Goal: Information Seeking & Learning: Learn about a topic

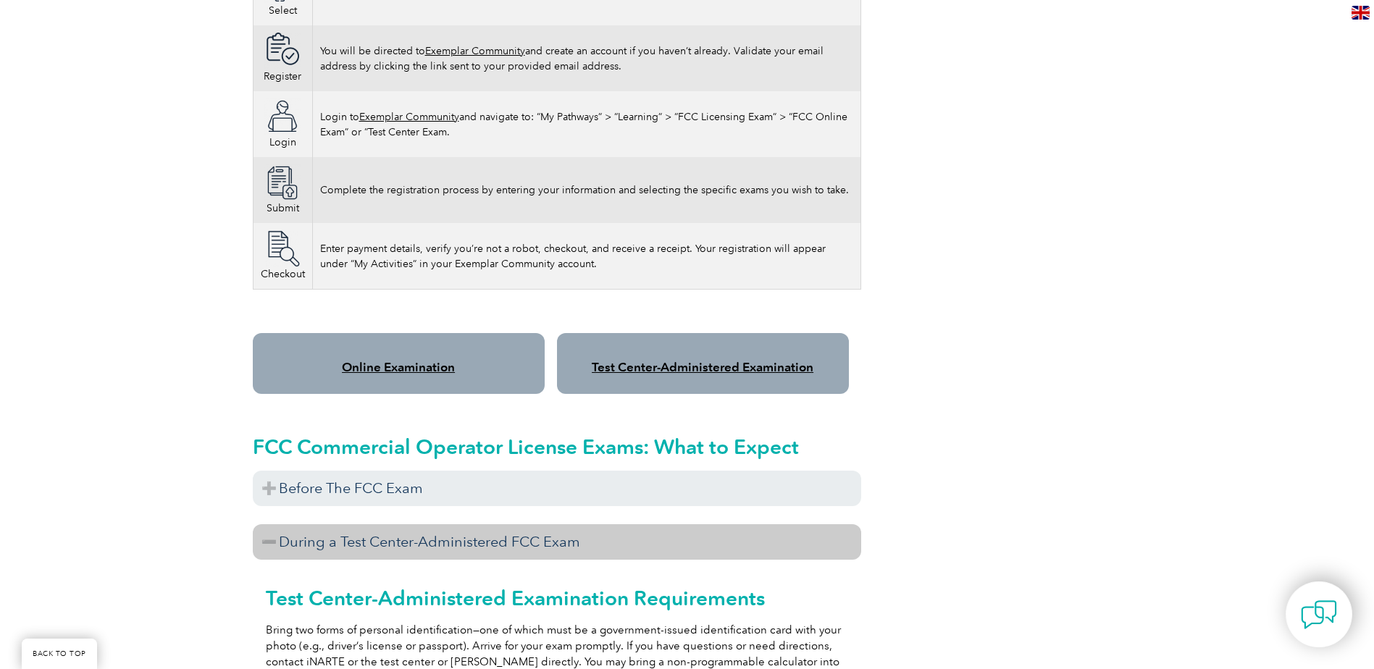
scroll to position [996, 0]
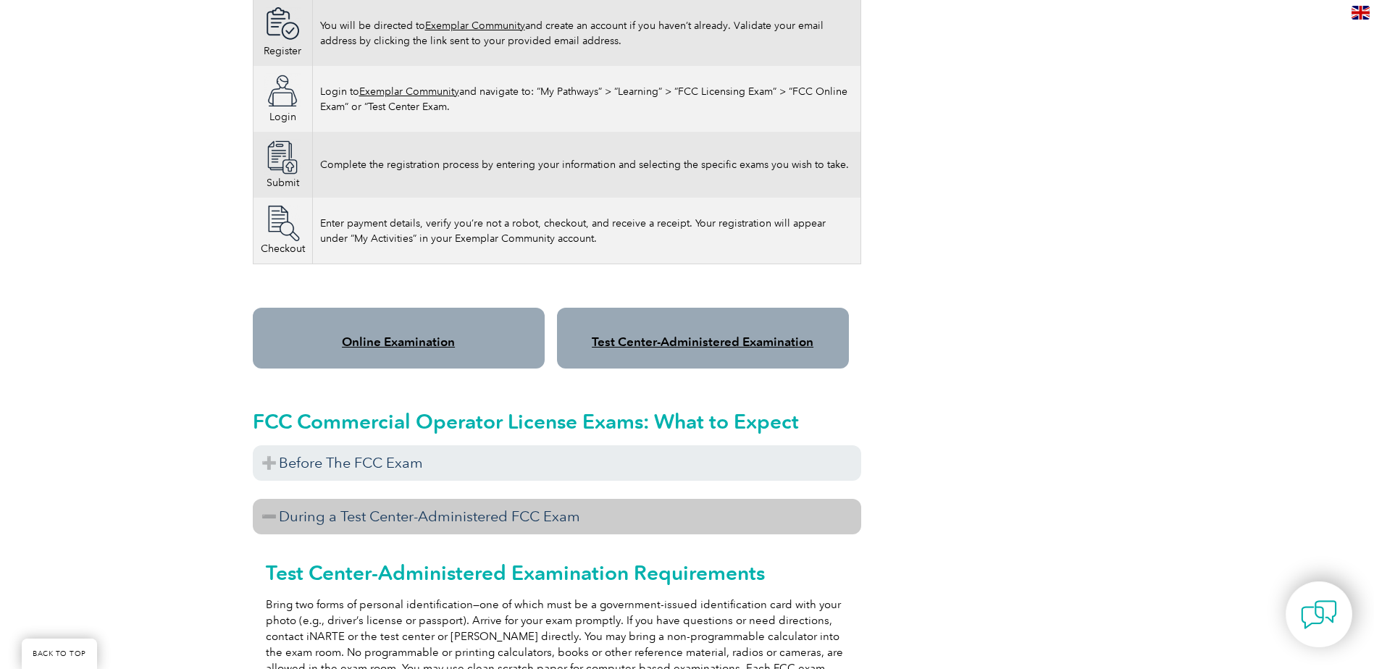
click at [386, 335] on link "Online Examination" at bounding box center [398, 342] width 113 height 14
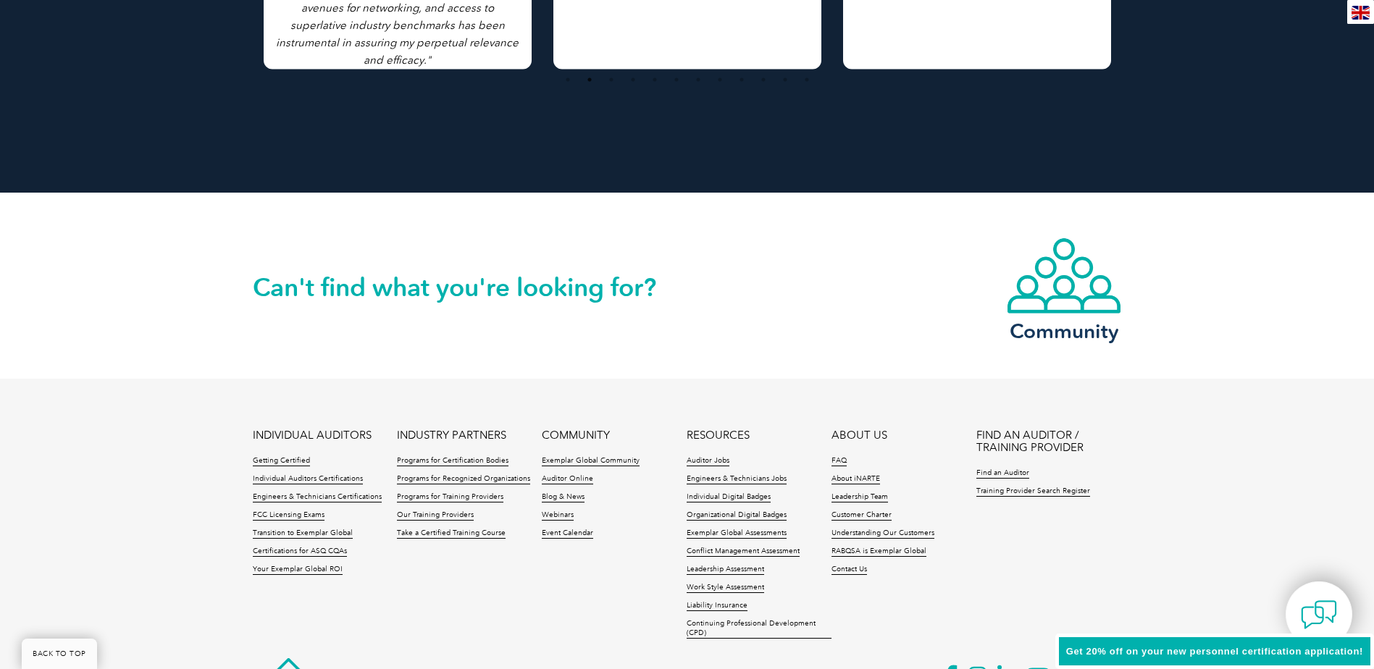
scroll to position [3300, 0]
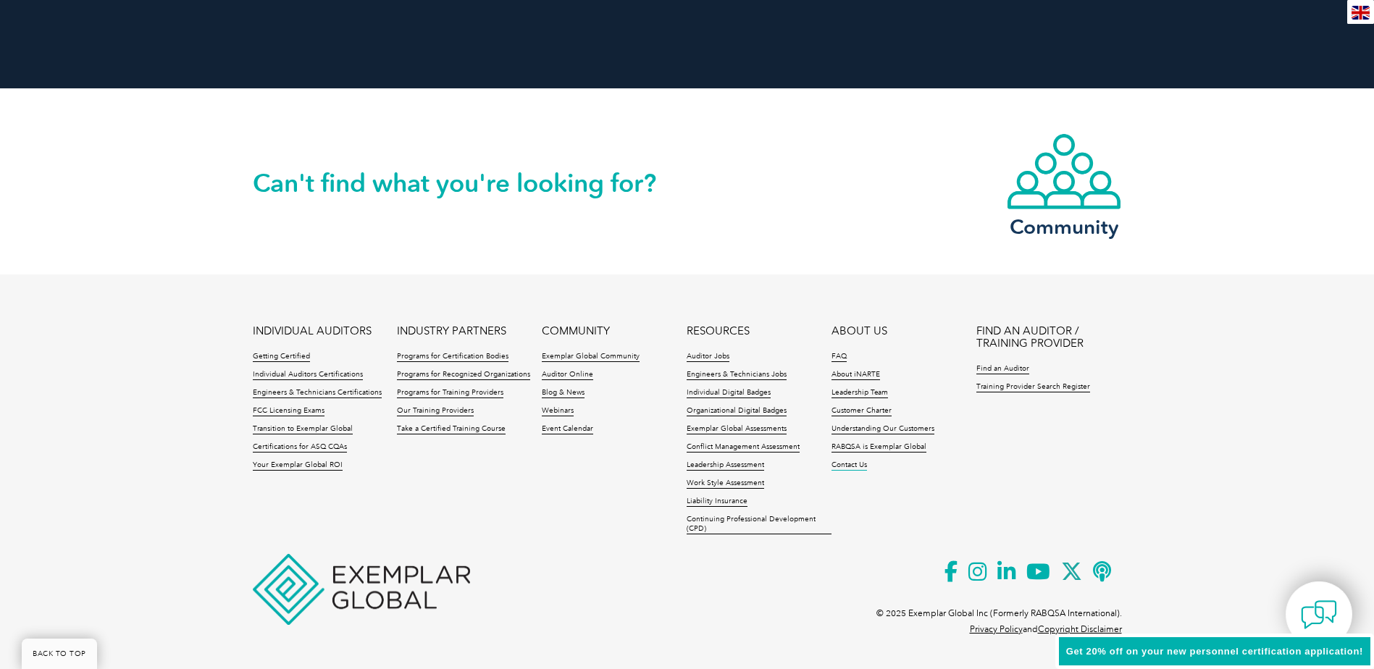
click at [856, 463] on link "Contact Us" at bounding box center [850, 466] width 36 height 10
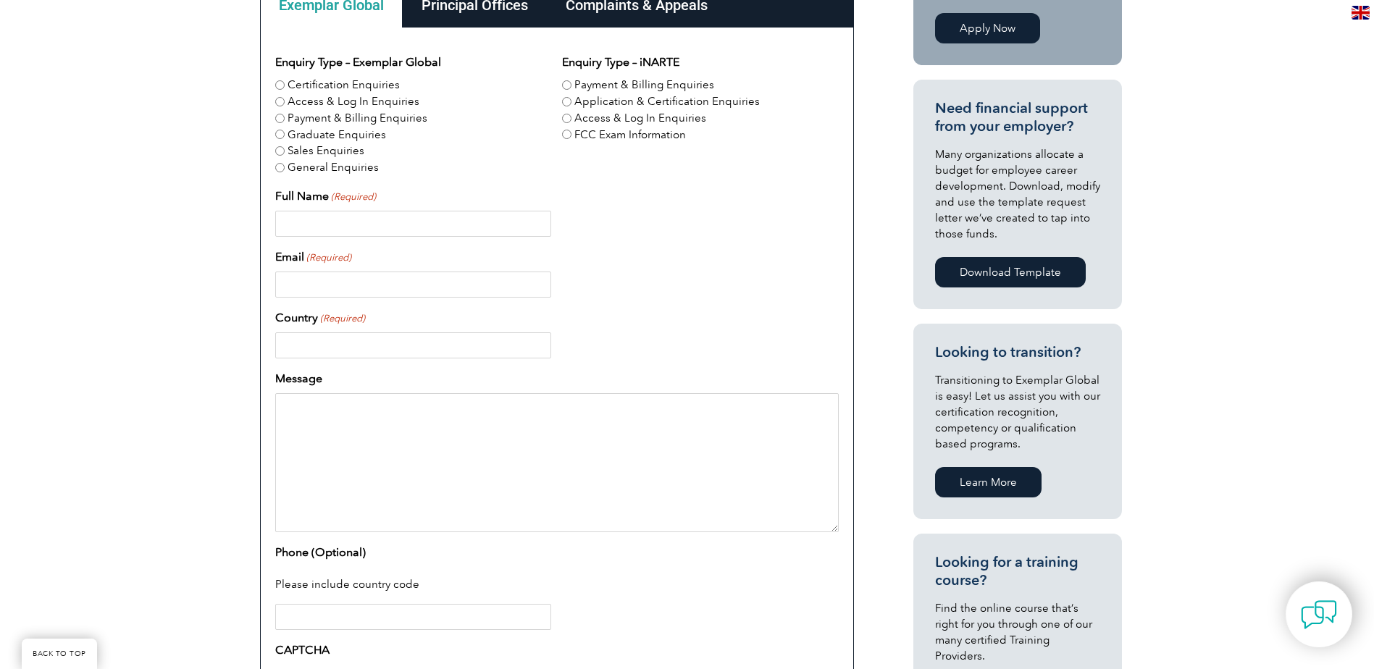
scroll to position [390, 0]
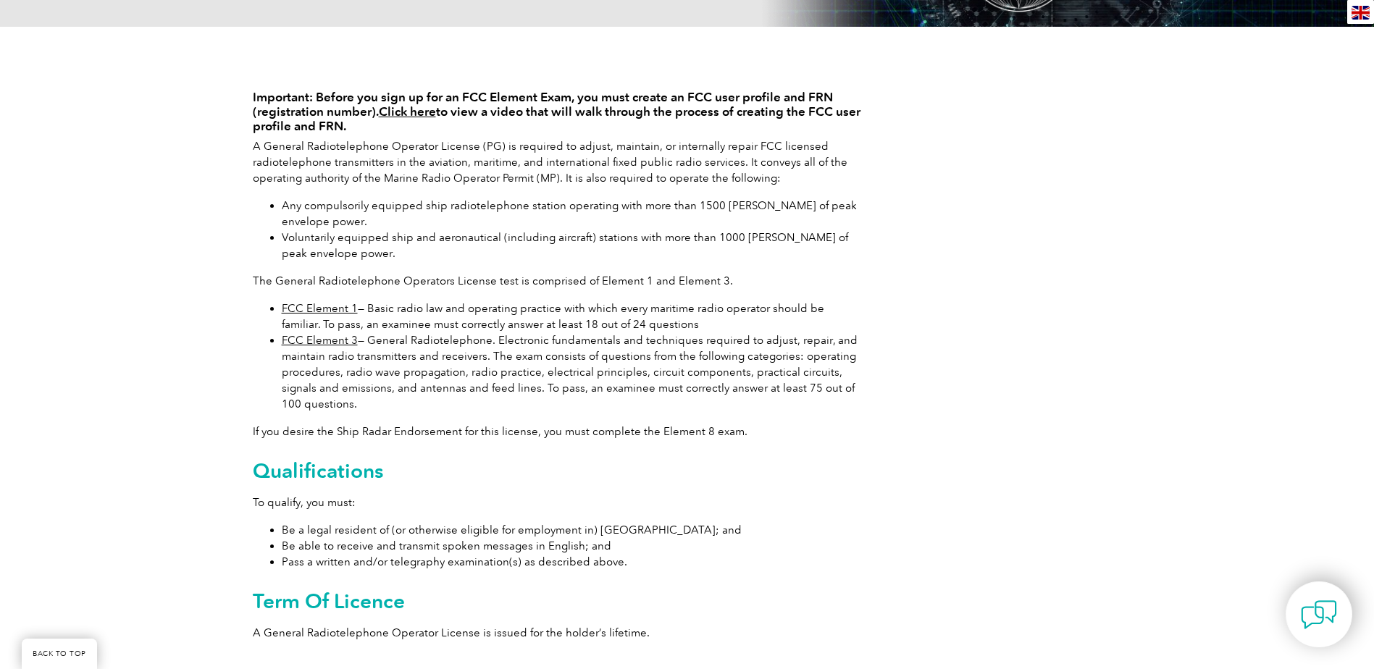
scroll to position [290, 0]
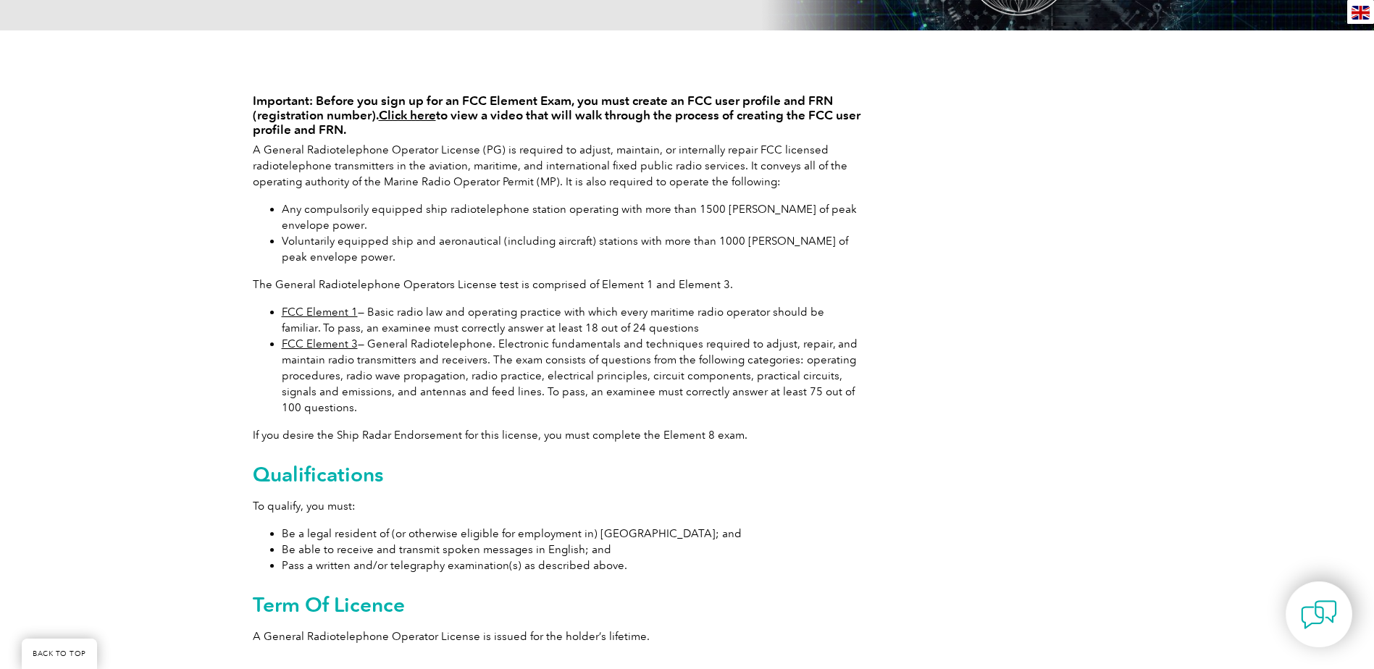
click at [880, 404] on div "Important: Before you sign up for an FCC Element Exam, you must create an FCC u…" at bounding box center [687, 368] width 869 height 677
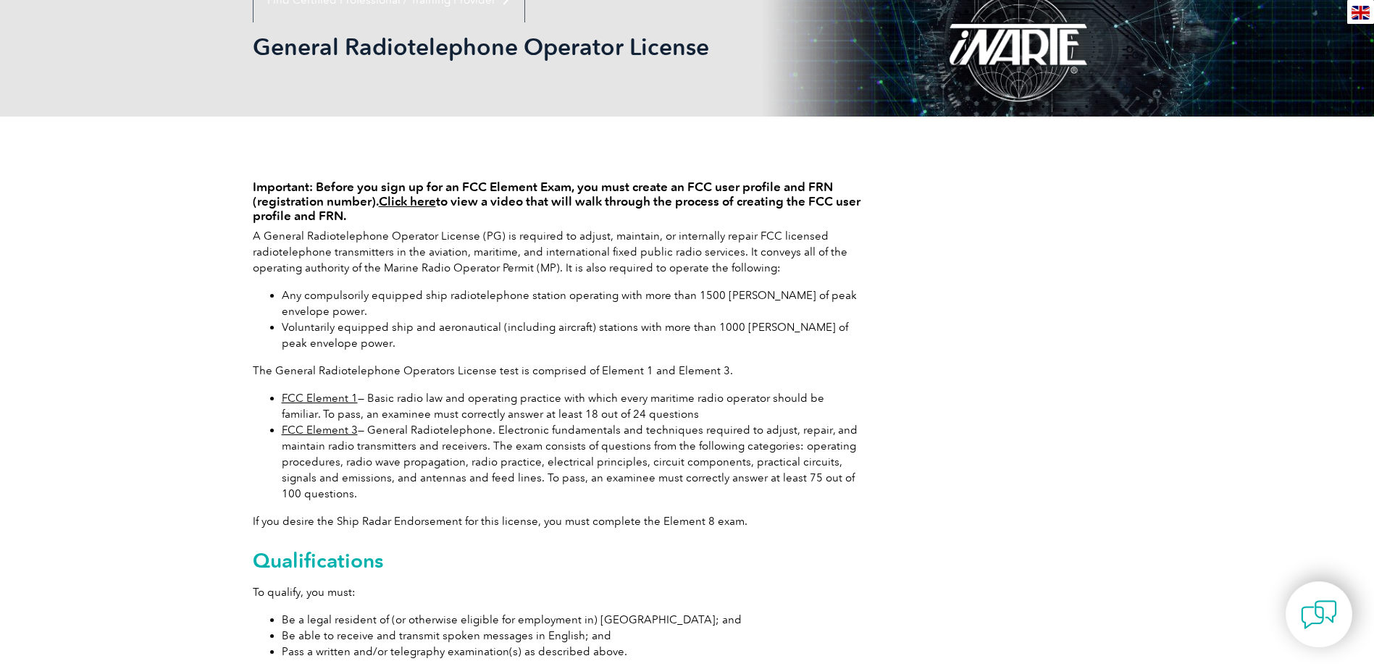
scroll to position [0, 0]
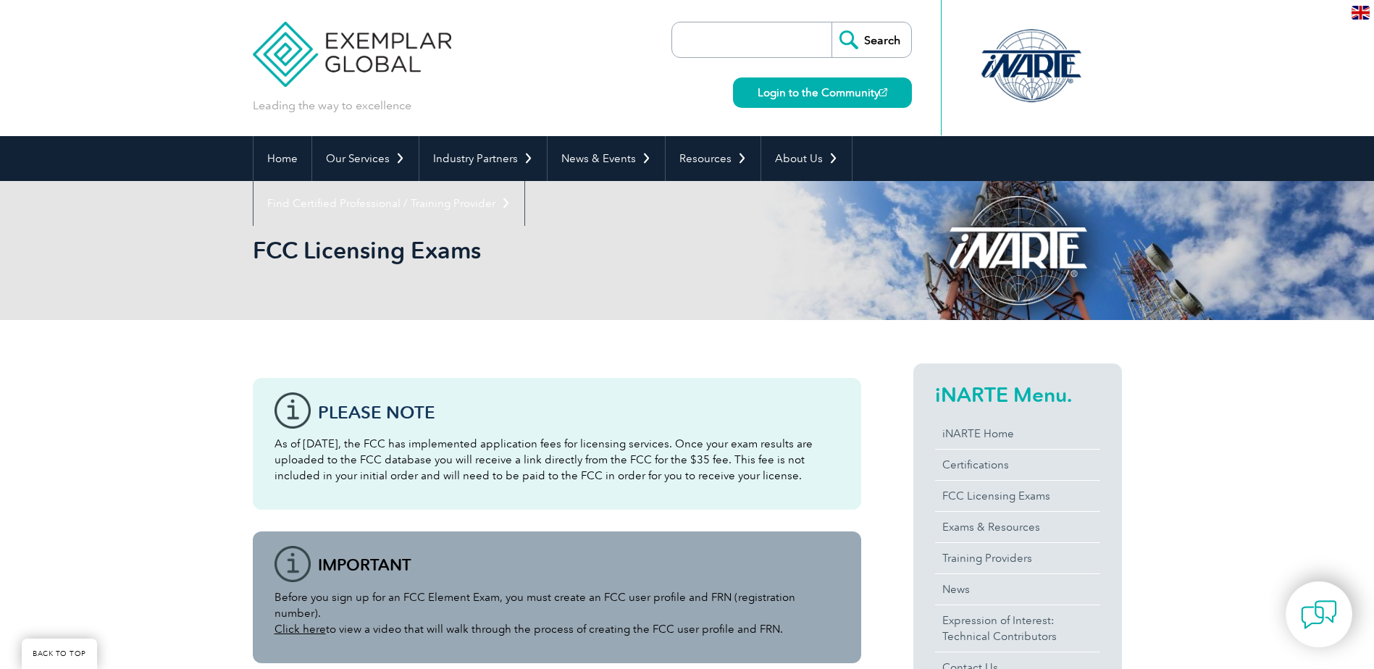
scroll to position [996, 0]
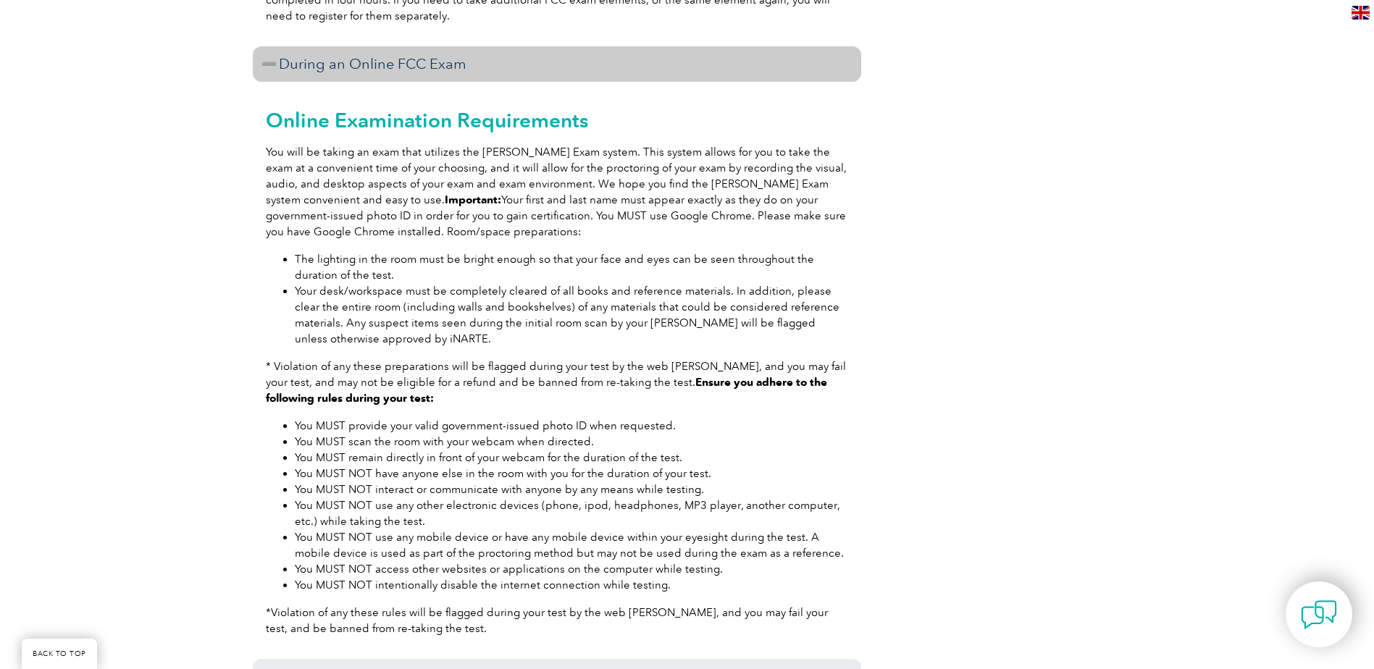
scroll to position [1793, 0]
